Goal: Task Accomplishment & Management: Use online tool/utility

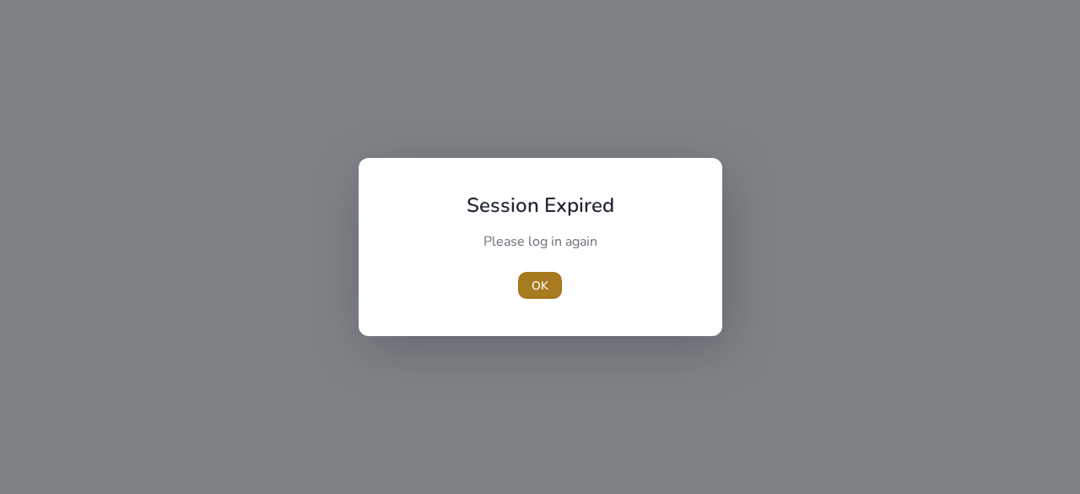
click at [541, 291] on span "OK" at bounding box center [540, 286] width 17 height 18
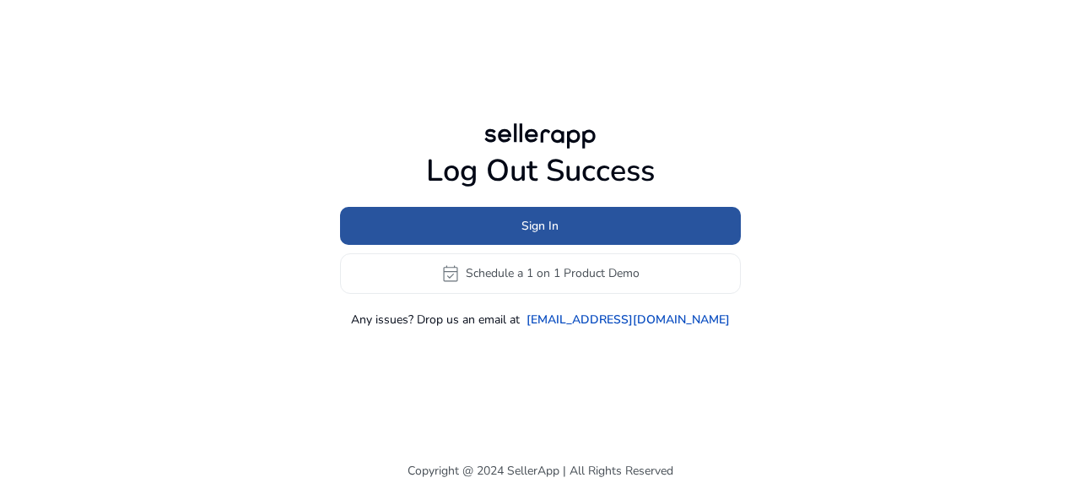
click at [582, 227] on span at bounding box center [540, 225] width 401 height 41
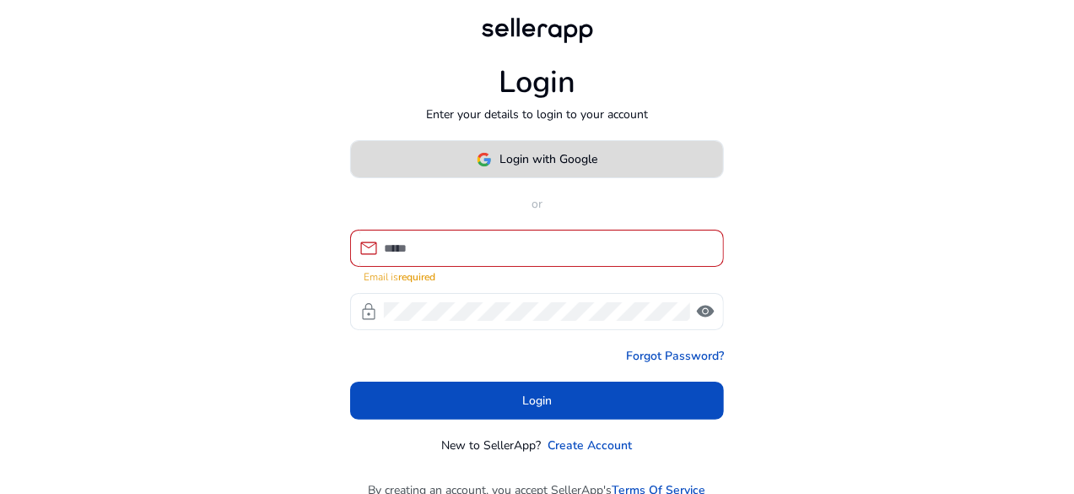
click at [555, 156] on span "Login with Google" at bounding box center [550, 159] width 98 height 18
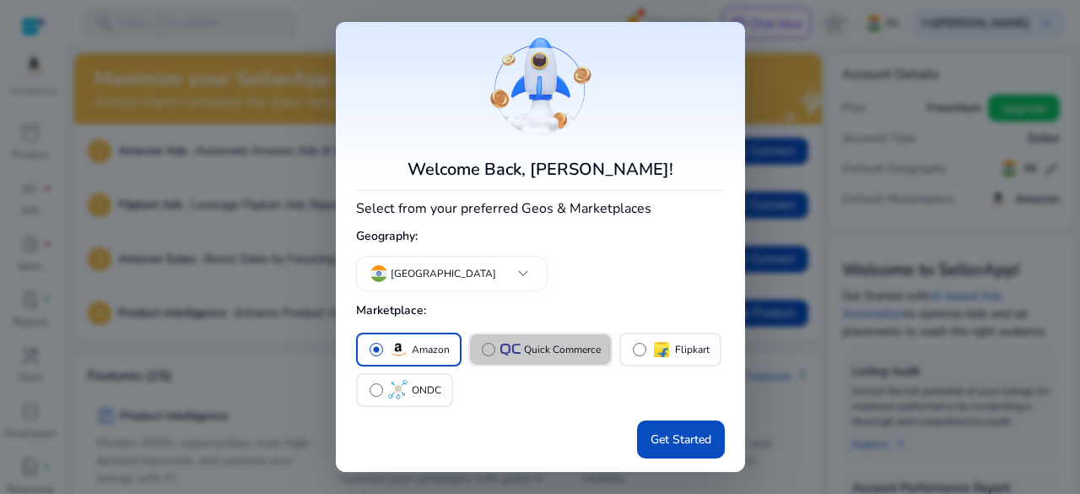
click at [555, 357] on p "Quick Commerce" at bounding box center [562, 350] width 77 height 18
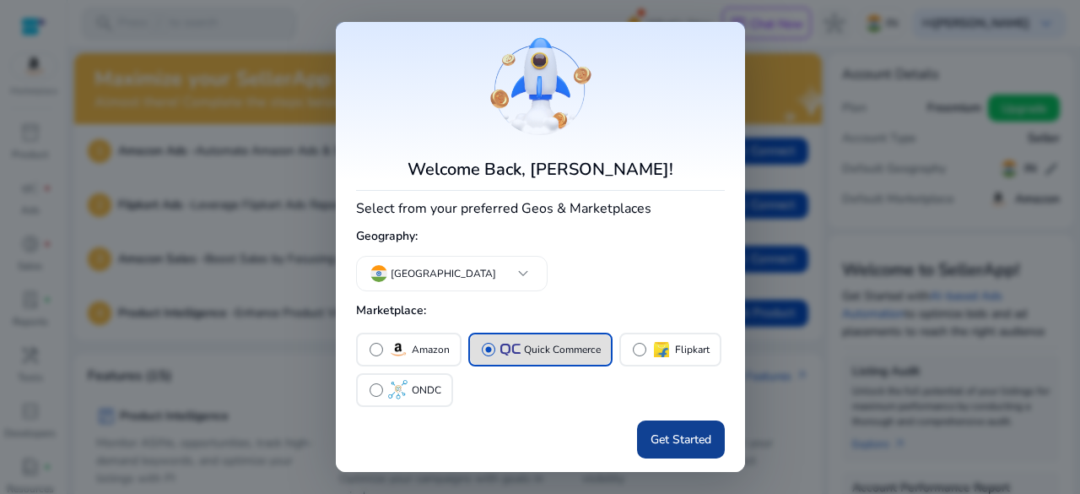
click at [669, 436] on span "Get Started" at bounding box center [681, 439] width 61 height 18
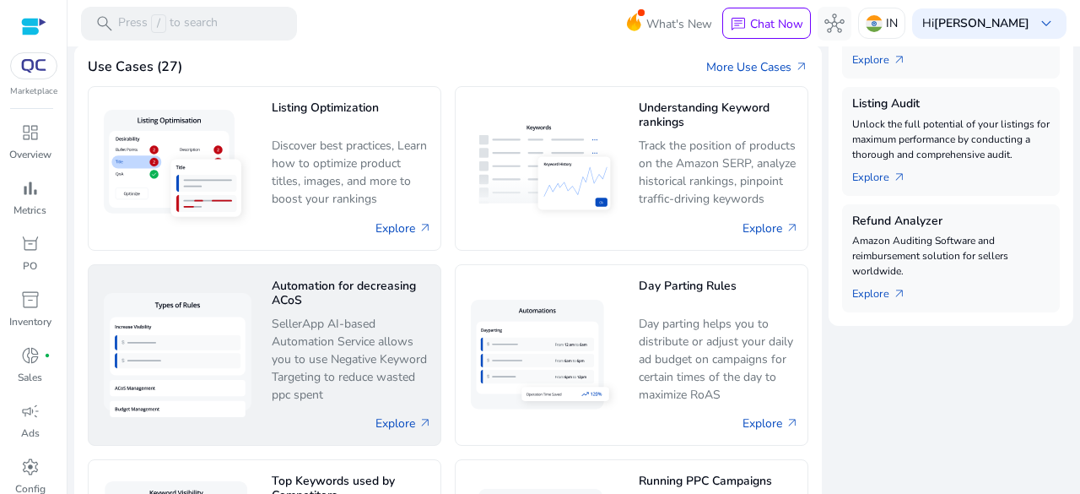
scroll to position [601, 0]
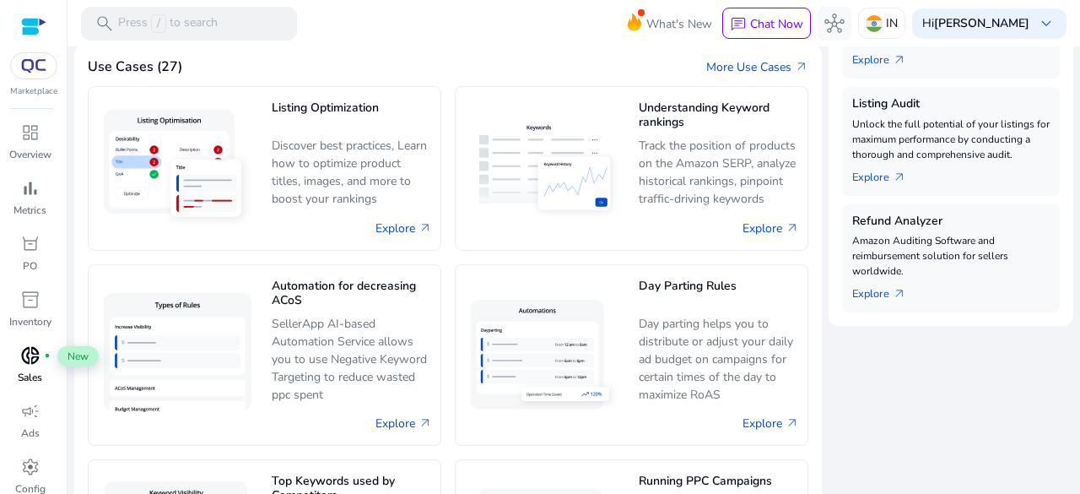
click at [35, 359] on span "donut_small" at bounding box center [30, 355] width 20 height 20
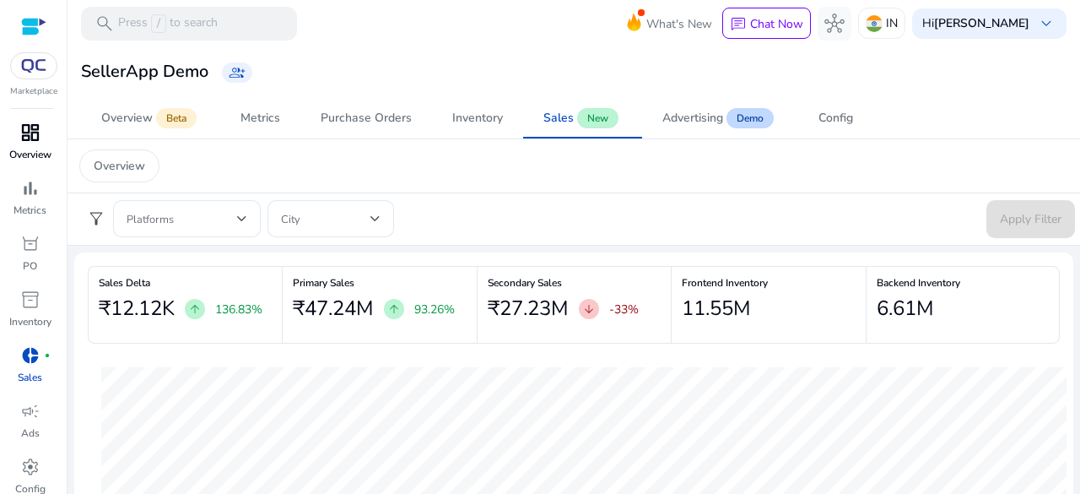
click at [28, 131] on span "dashboard" at bounding box center [30, 132] width 20 height 20
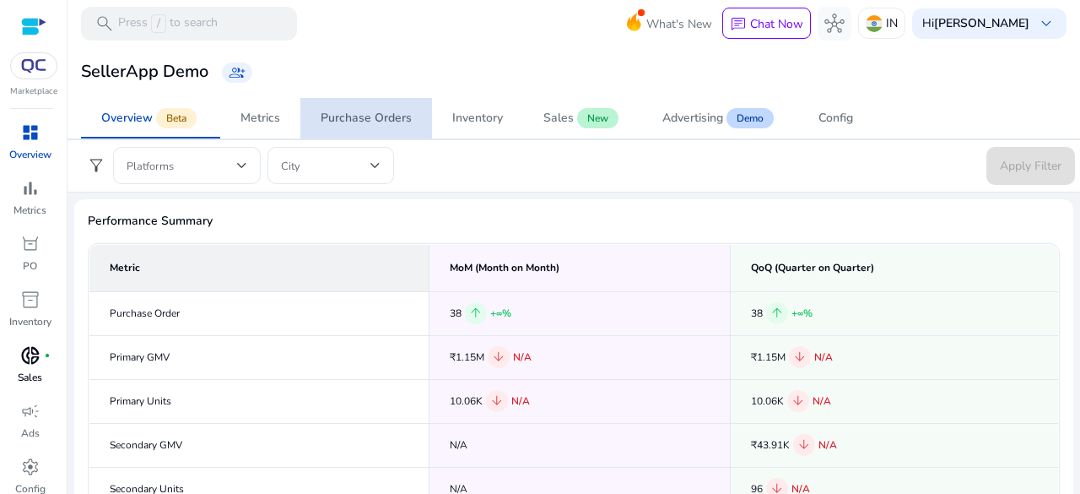
click at [387, 117] on div "Purchase Orders" at bounding box center [366, 118] width 91 height 12
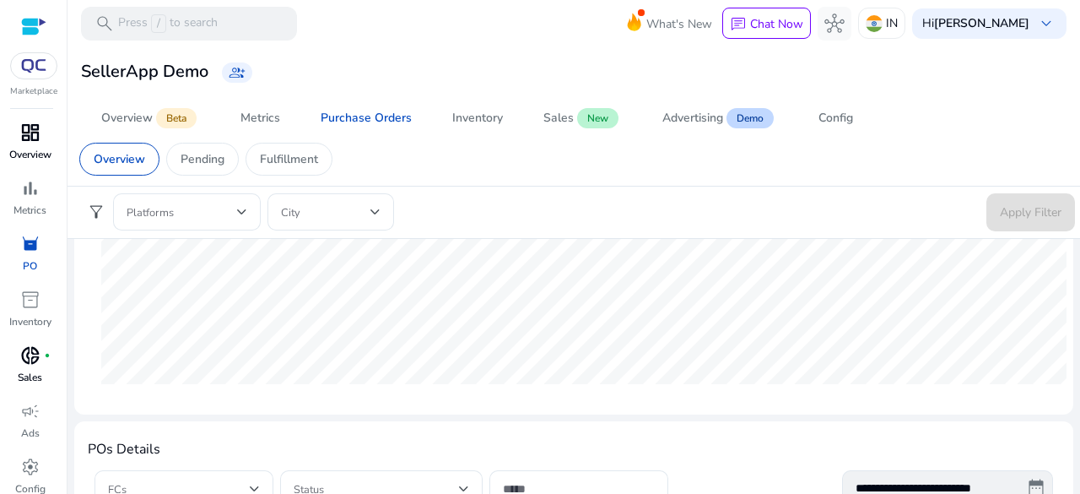
scroll to position [253, 0]
click at [201, 165] on p "Pending" at bounding box center [203, 159] width 44 height 18
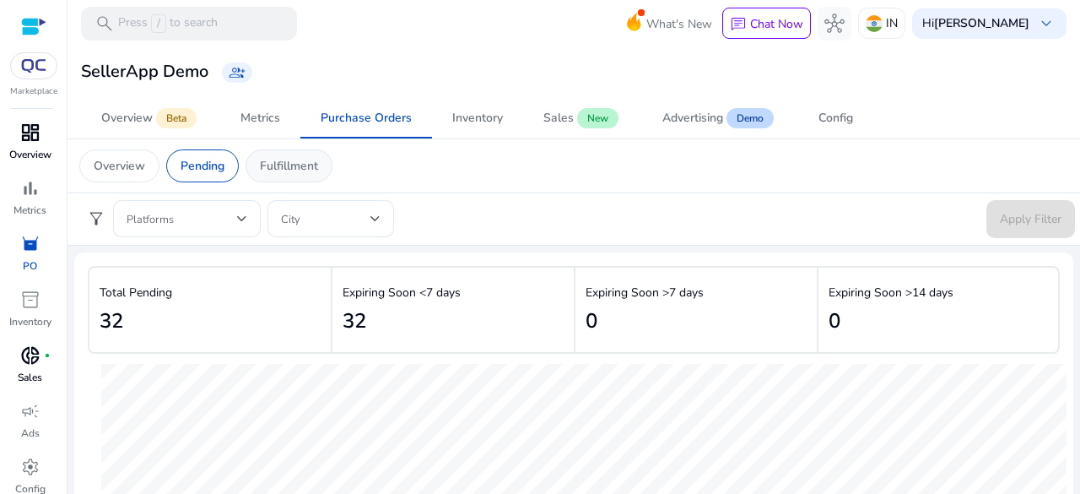
click at [309, 164] on p "Fulfillment" at bounding box center [289, 166] width 58 height 18
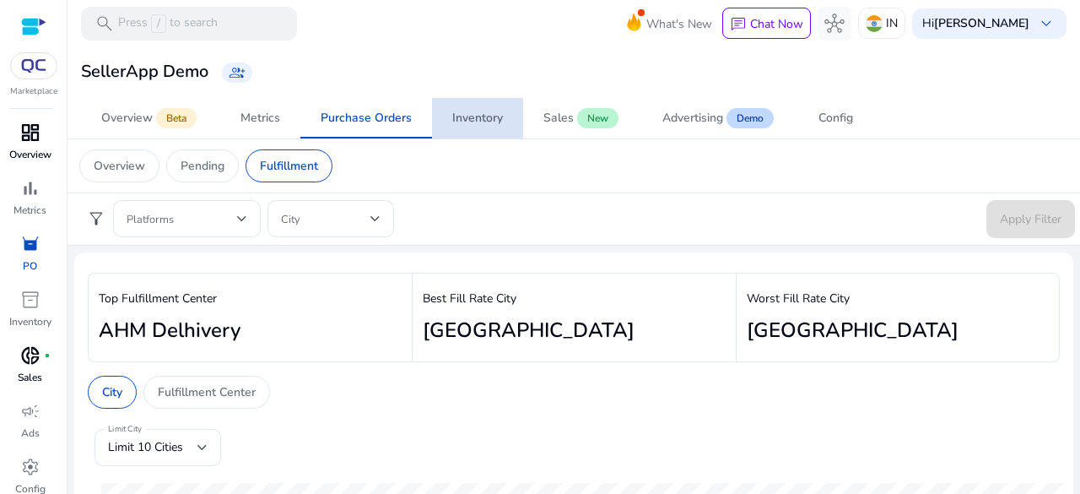
click at [484, 116] on div "Inventory" at bounding box center [477, 118] width 51 height 12
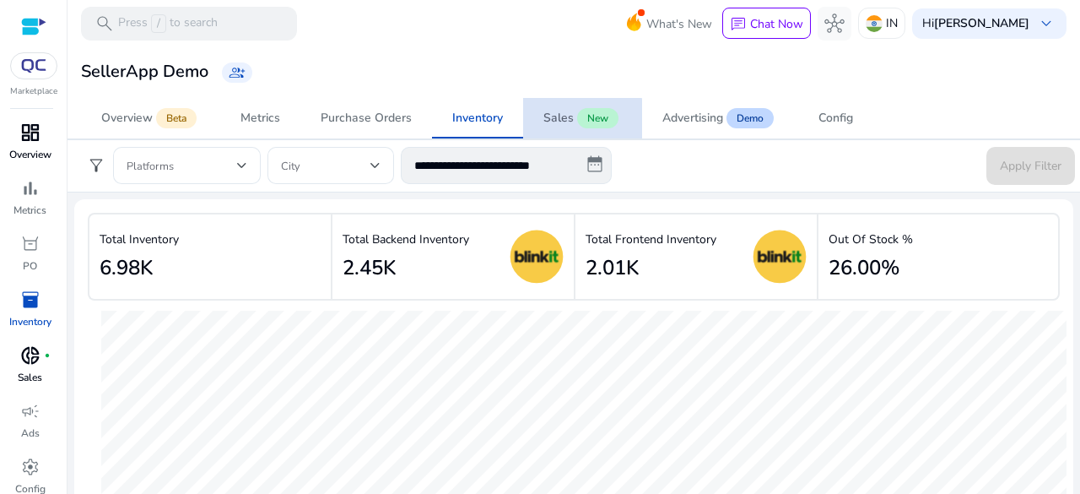
click at [557, 120] on div "Sales" at bounding box center [559, 118] width 30 height 12
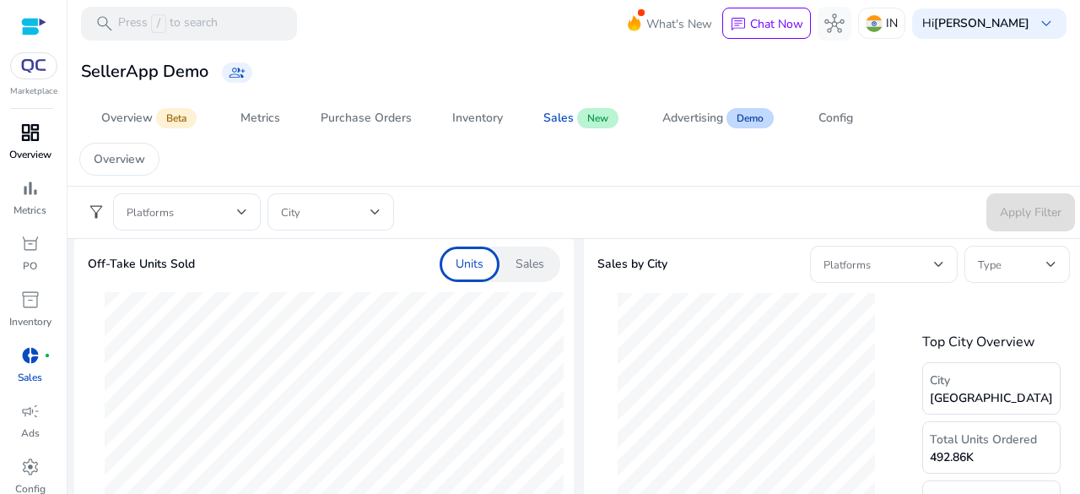
click at [532, 259] on p "Sales" at bounding box center [530, 264] width 29 height 17
click at [468, 264] on p "Units" at bounding box center [470, 264] width 28 height 17
click at [414, 45] on mat-toolbar "search Press / to search What's New chat Chat Now hub IN Hi Alisha Srivastava k…" at bounding box center [574, 23] width 1013 height 46
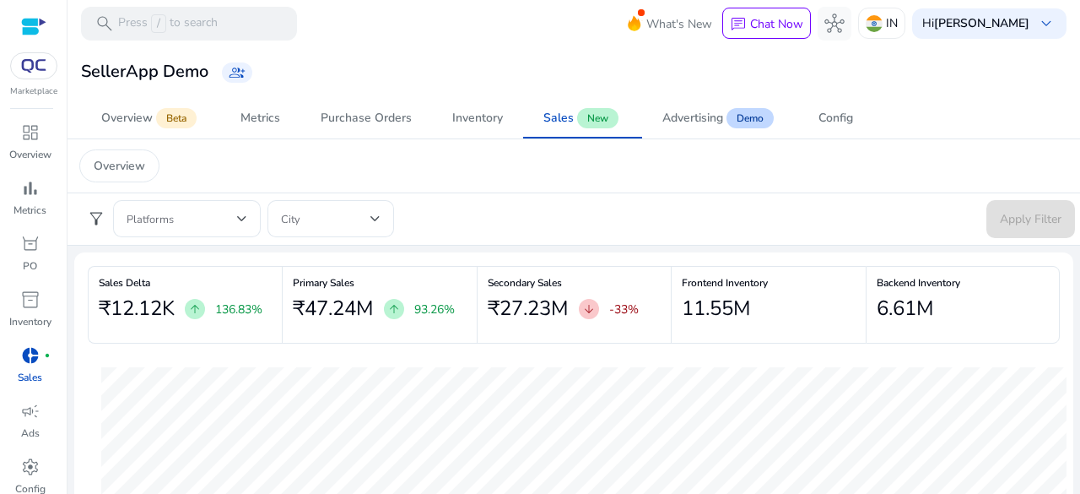
scroll to position [506, 0]
